Goal: Navigation & Orientation: Find specific page/section

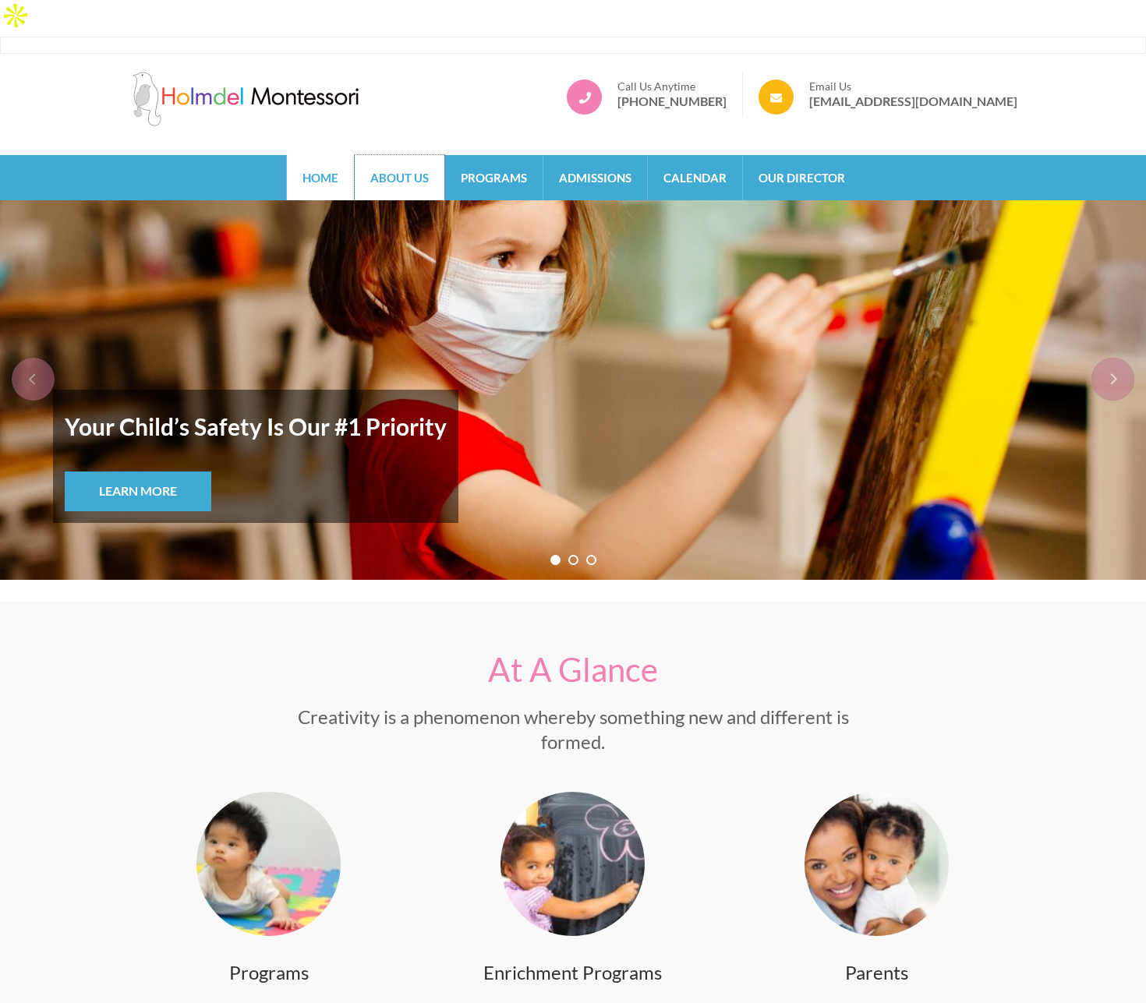
click at [420, 155] on link "About Us" at bounding box center [400, 177] width 90 height 45
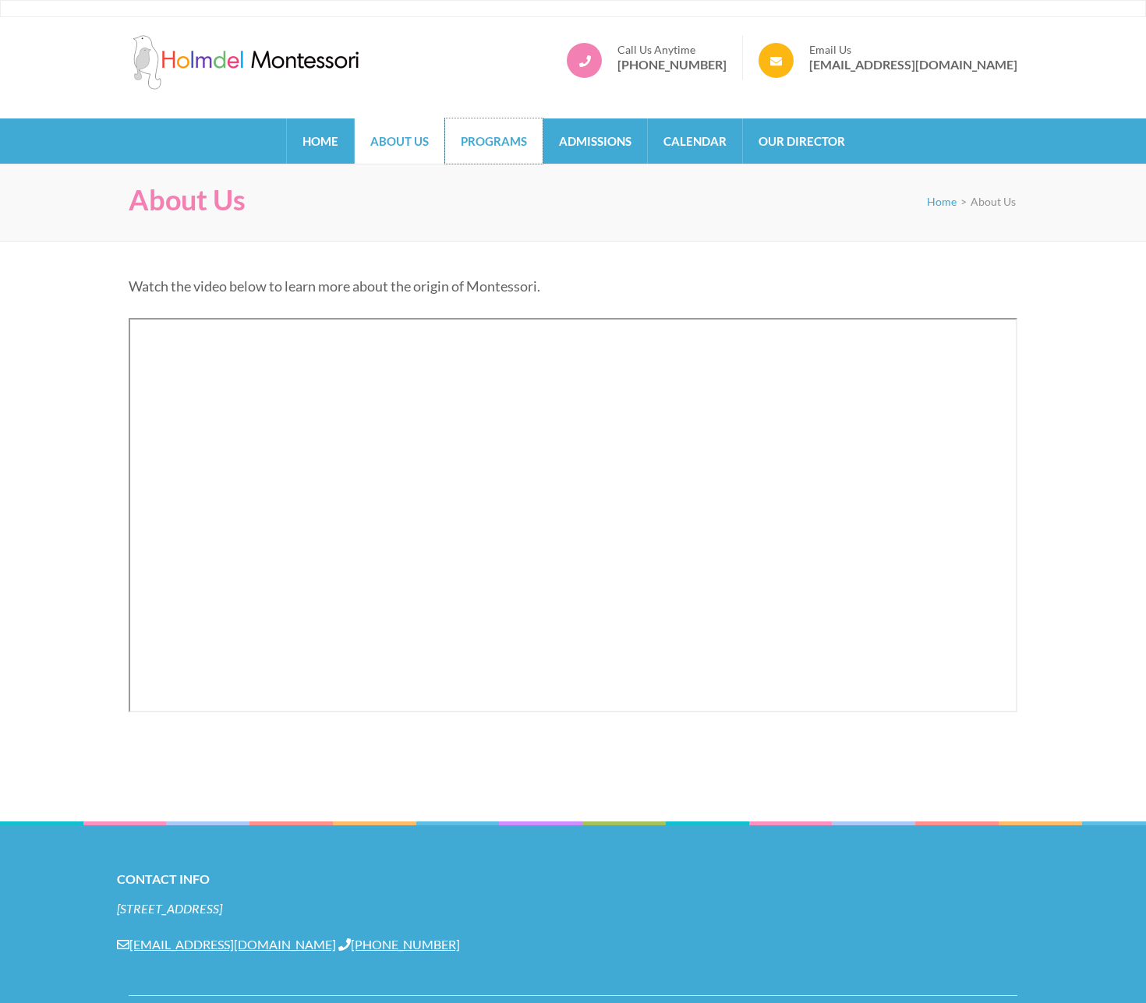
click at [488, 136] on link "Programs" at bounding box center [493, 140] width 97 height 45
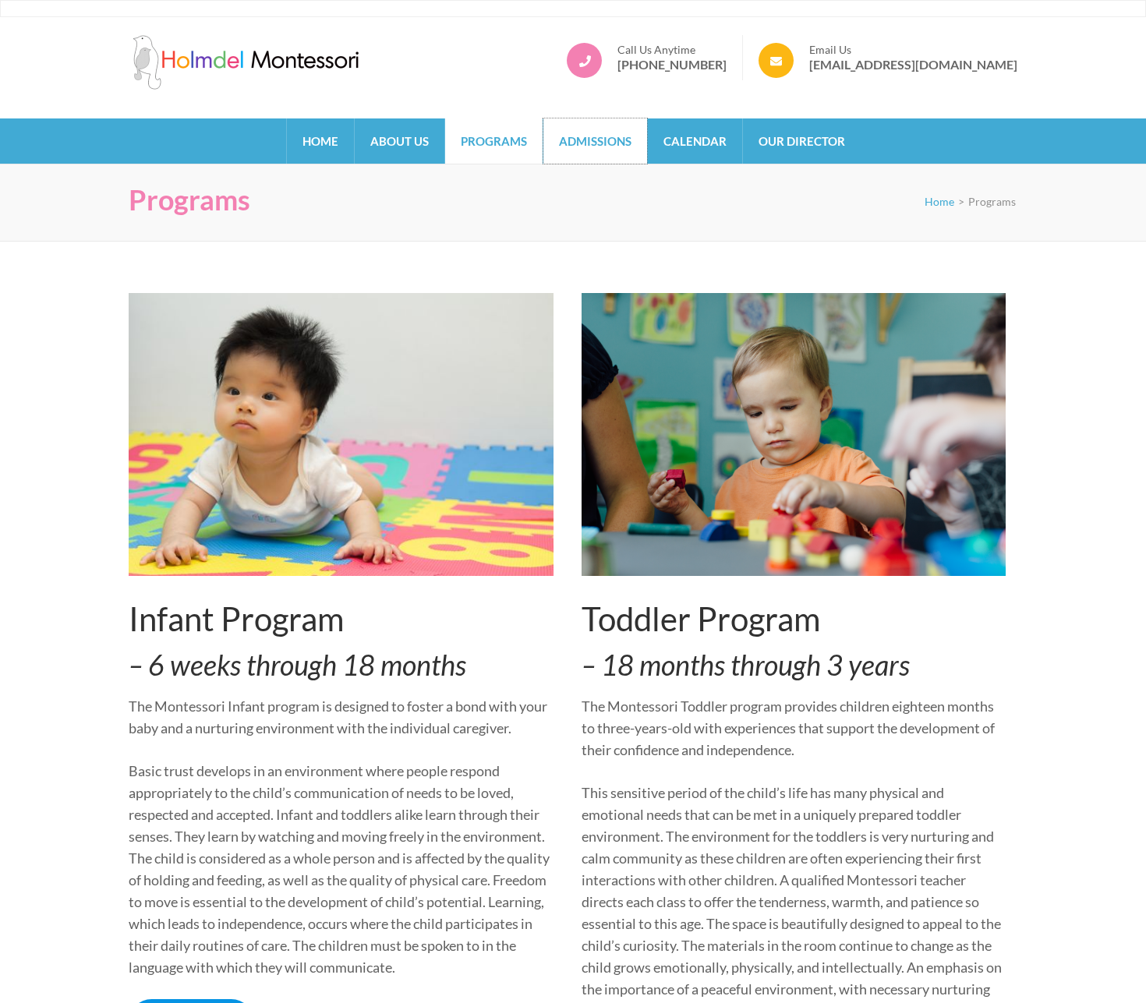
click at [557, 136] on link "Admissions" at bounding box center [595, 140] width 104 height 45
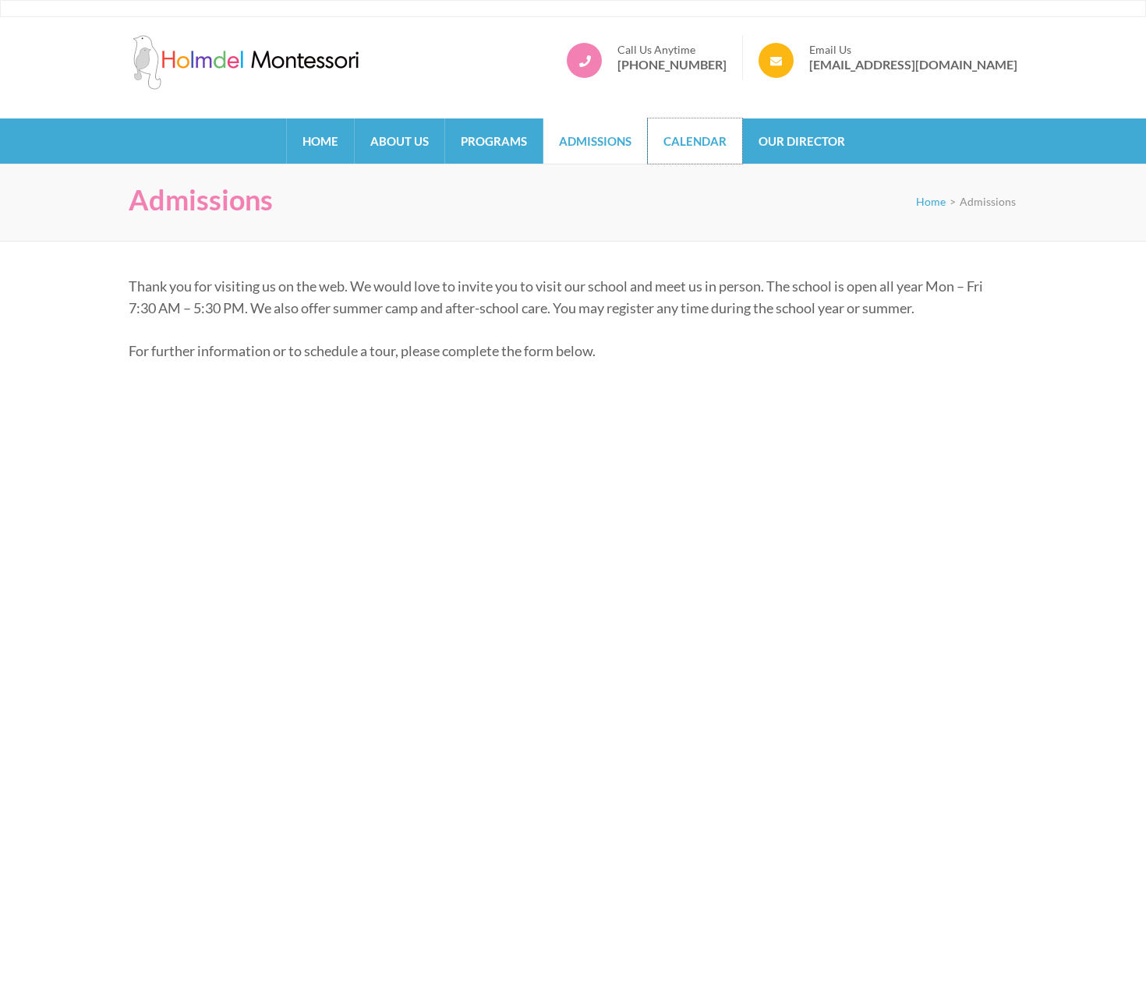
click at [665, 135] on link "Calendar" at bounding box center [695, 140] width 94 height 45
